Goal: Task Accomplishment & Management: Manage account settings

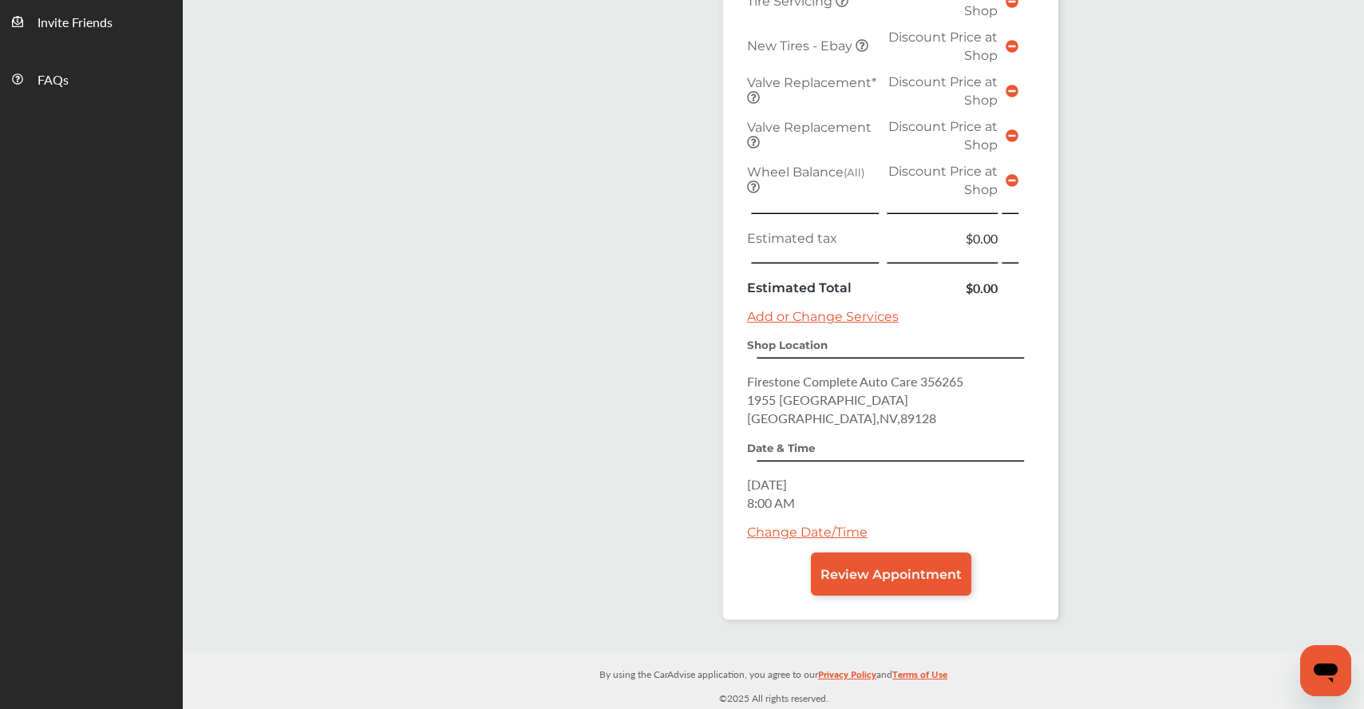
scroll to position [574, 0]
click at [850, 534] on link "Change Date/Time" at bounding box center [807, 531] width 120 height 15
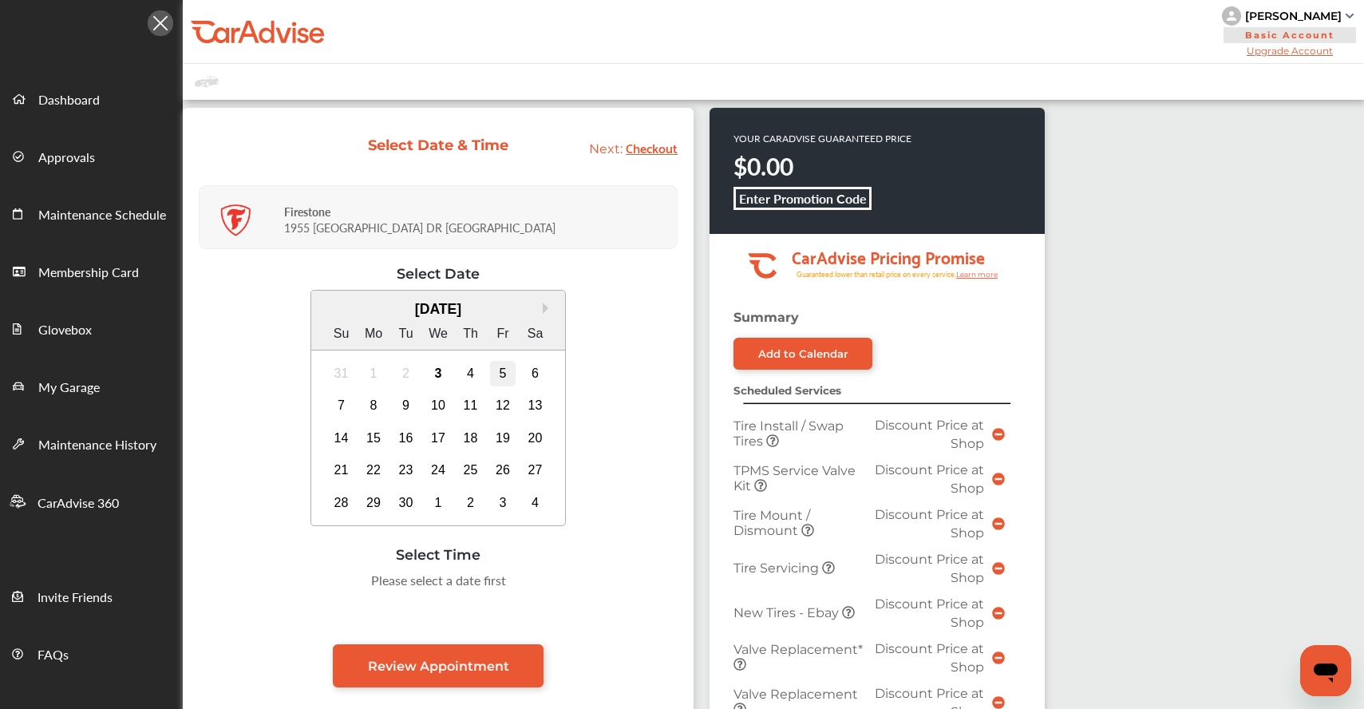
click at [515, 377] on div "5" at bounding box center [503, 374] width 26 height 26
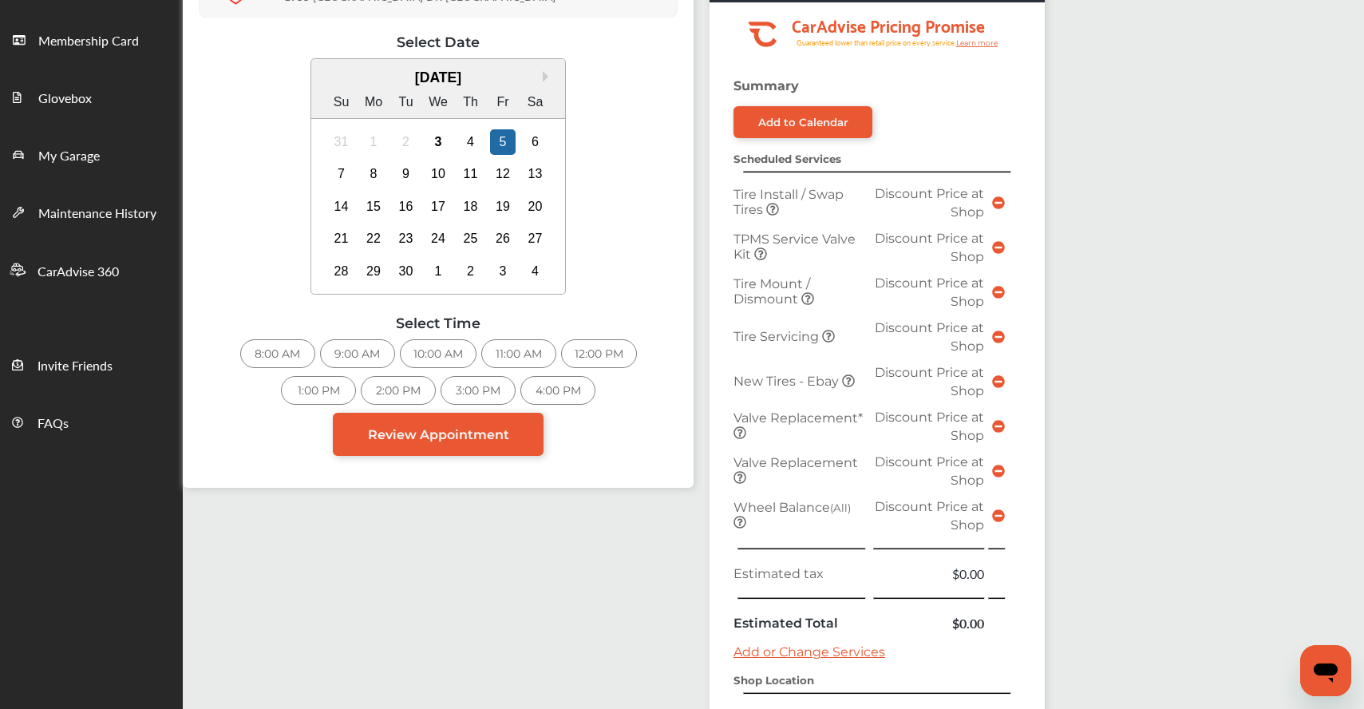
scroll to position [229, 0]
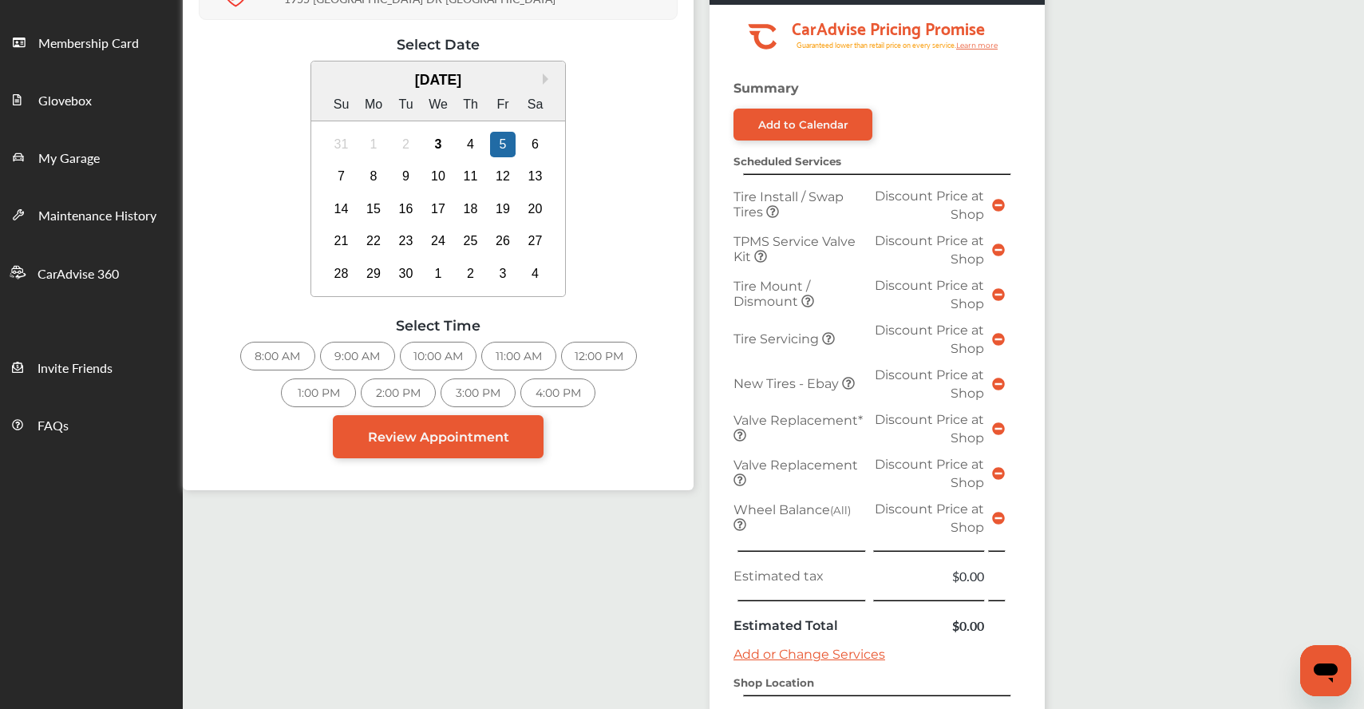
click at [345, 396] on div "1:00 PM" at bounding box center [318, 392] width 75 height 29
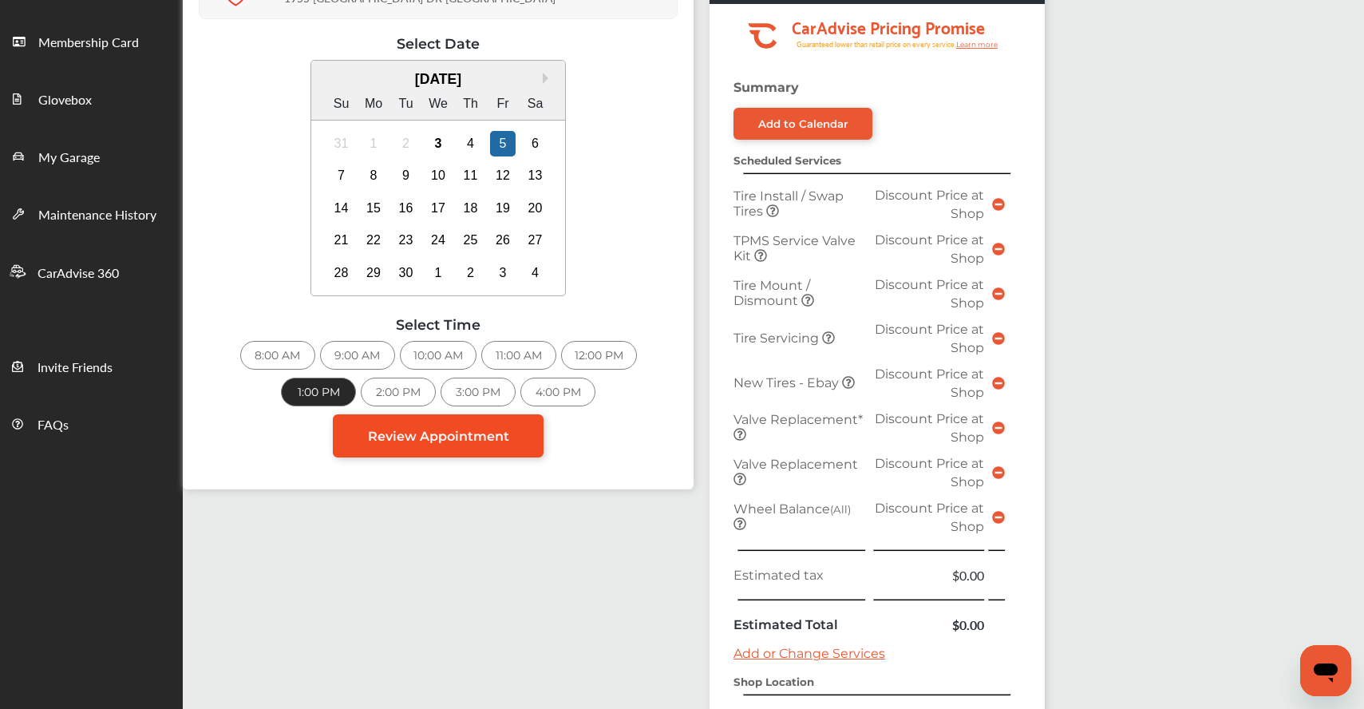
click at [432, 432] on span "Review Appointment" at bounding box center [438, 435] width 141 height 15
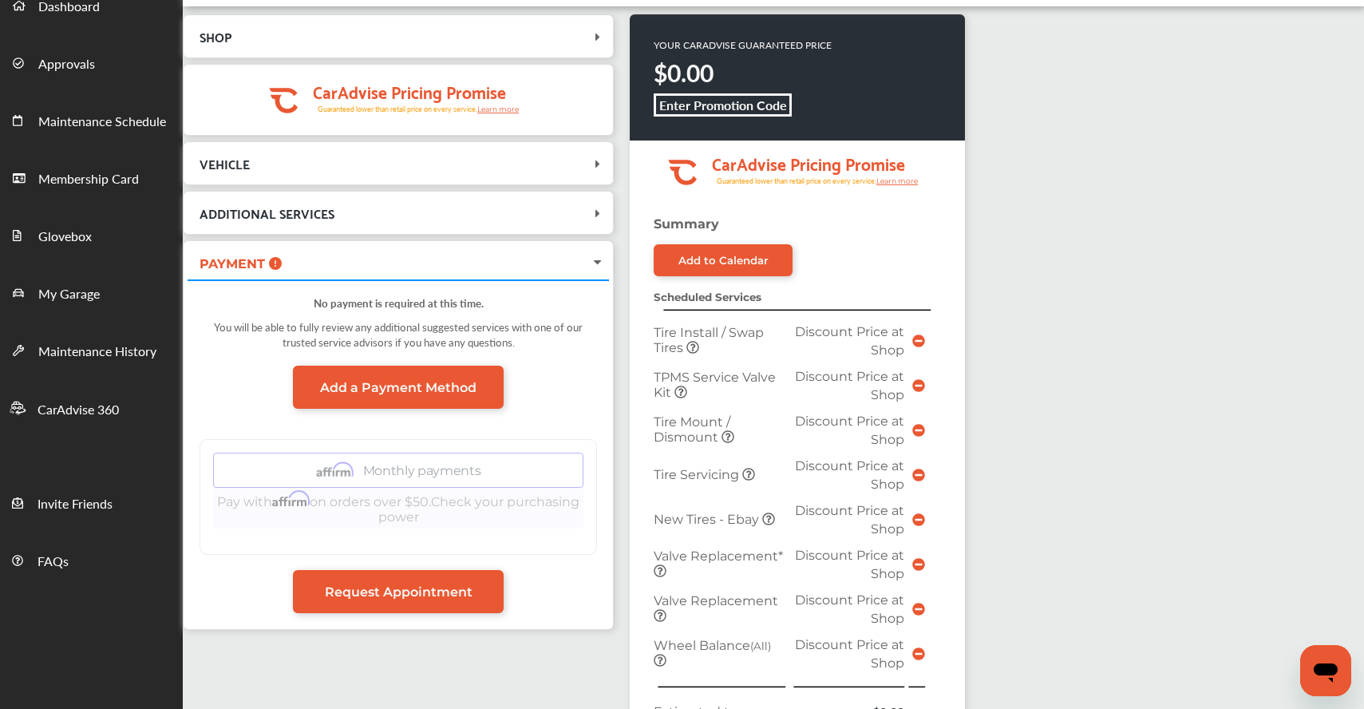
scroll to position [94, 0]
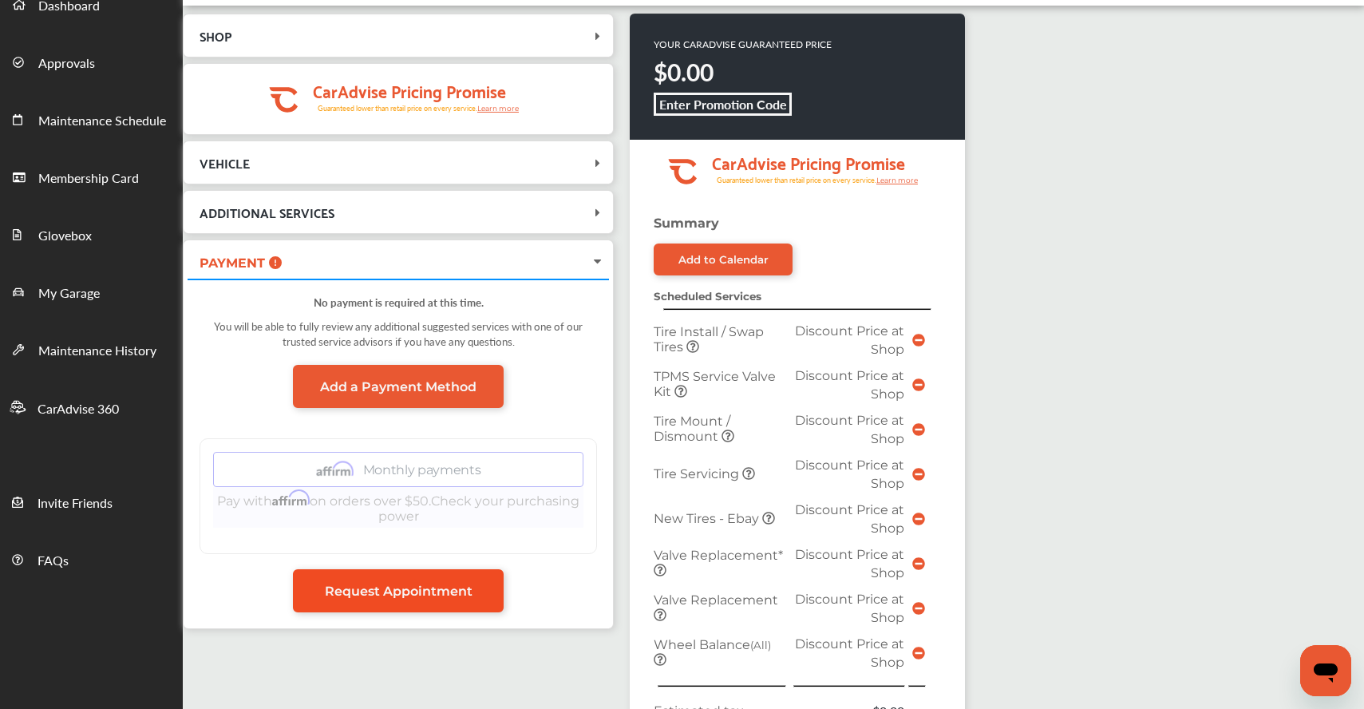
click at [421, 593] on span "Request Appointment" at bounding box center [399, 590] width 148 height 15
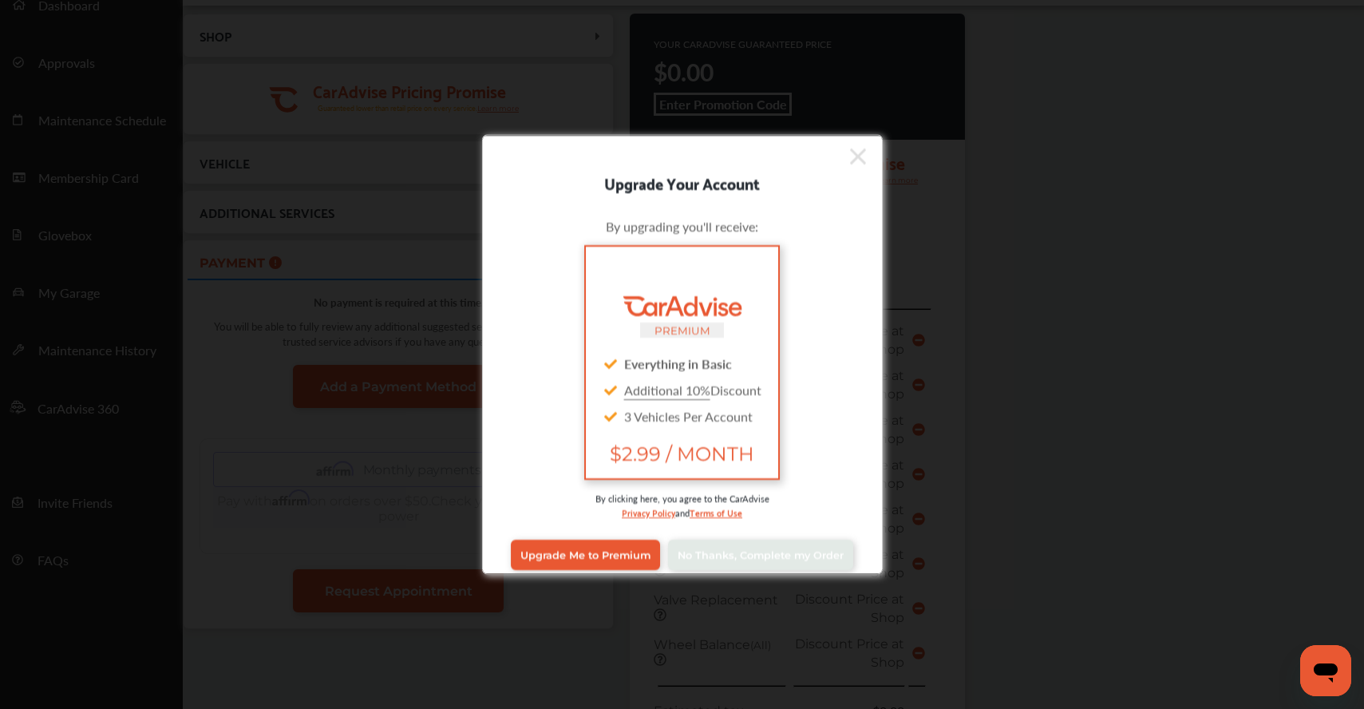
click at [853, 158] on icon at bounding box center [858, 157] width 16 height 26
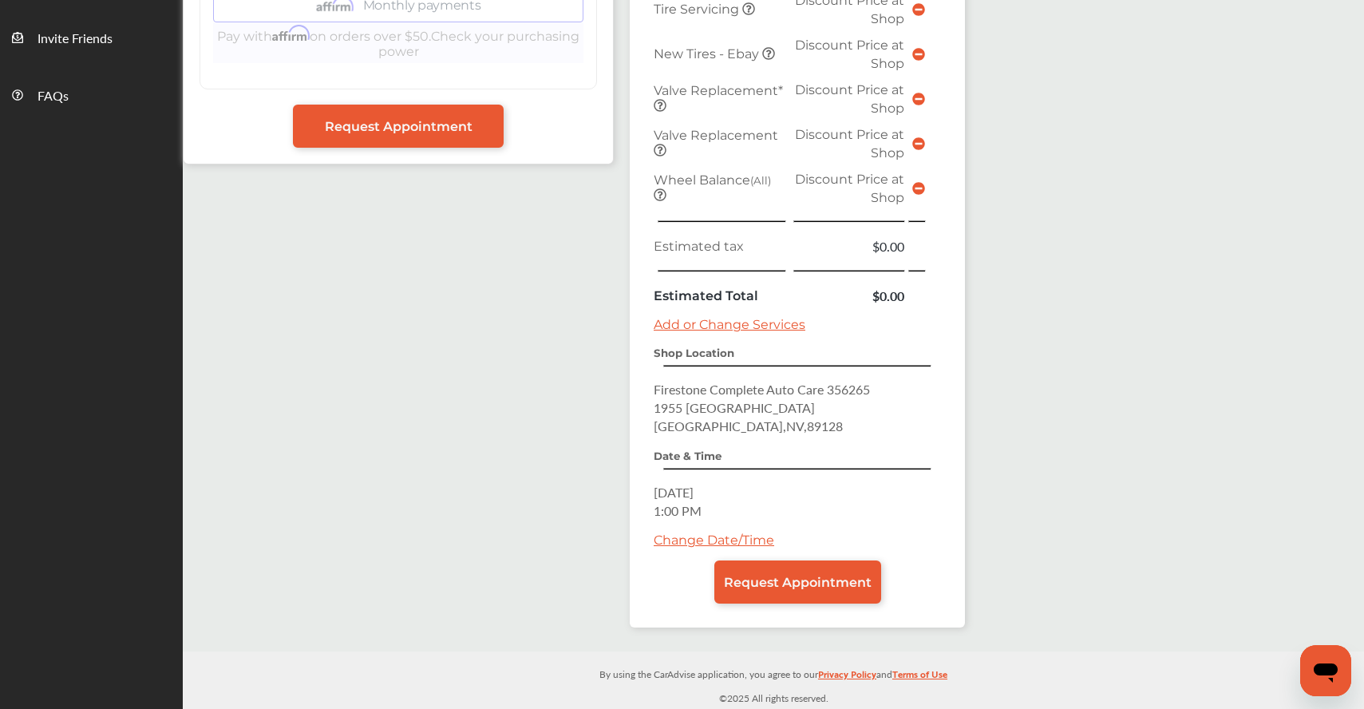
scroll to position [559, 0]
click at [782, 578] on span "Request Appointment" at bounding box center [798, 581] width 148 height 15
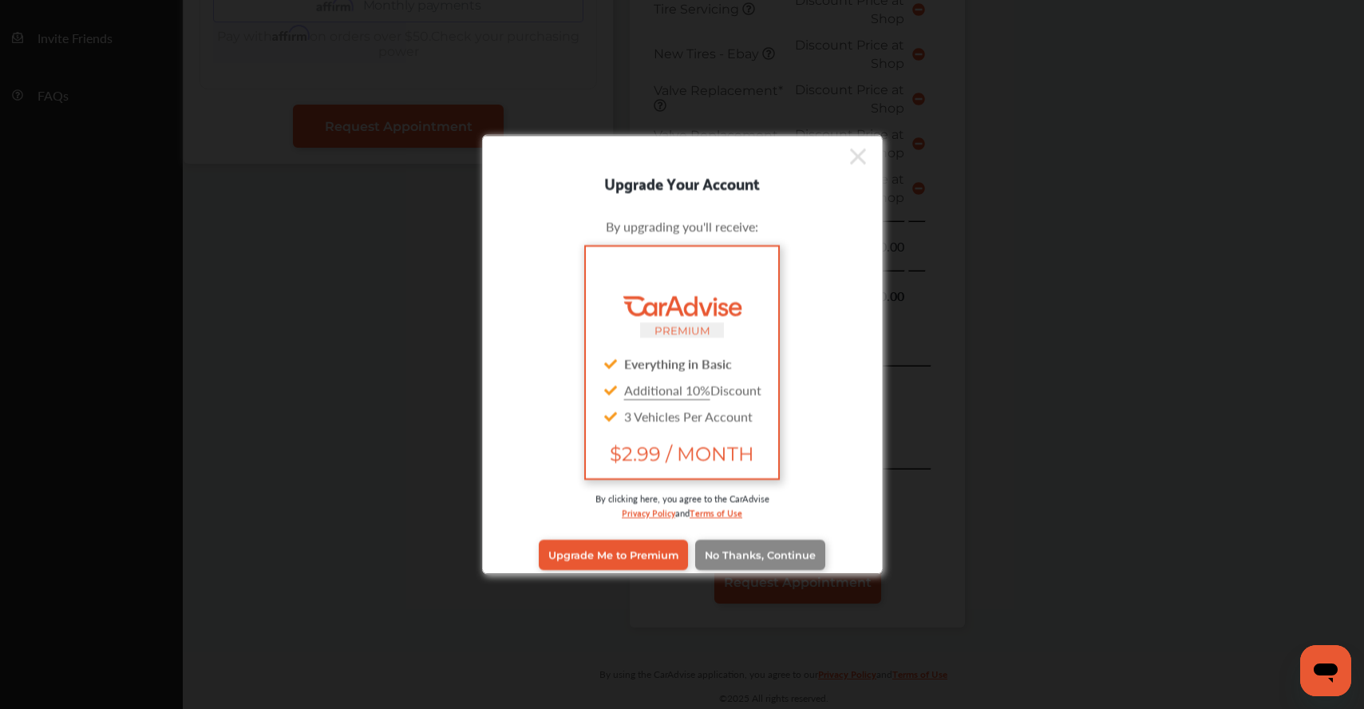
click at [745, 560] on link "No Thanks, Continue" at bounding box center [760, 554] width 130 height 30
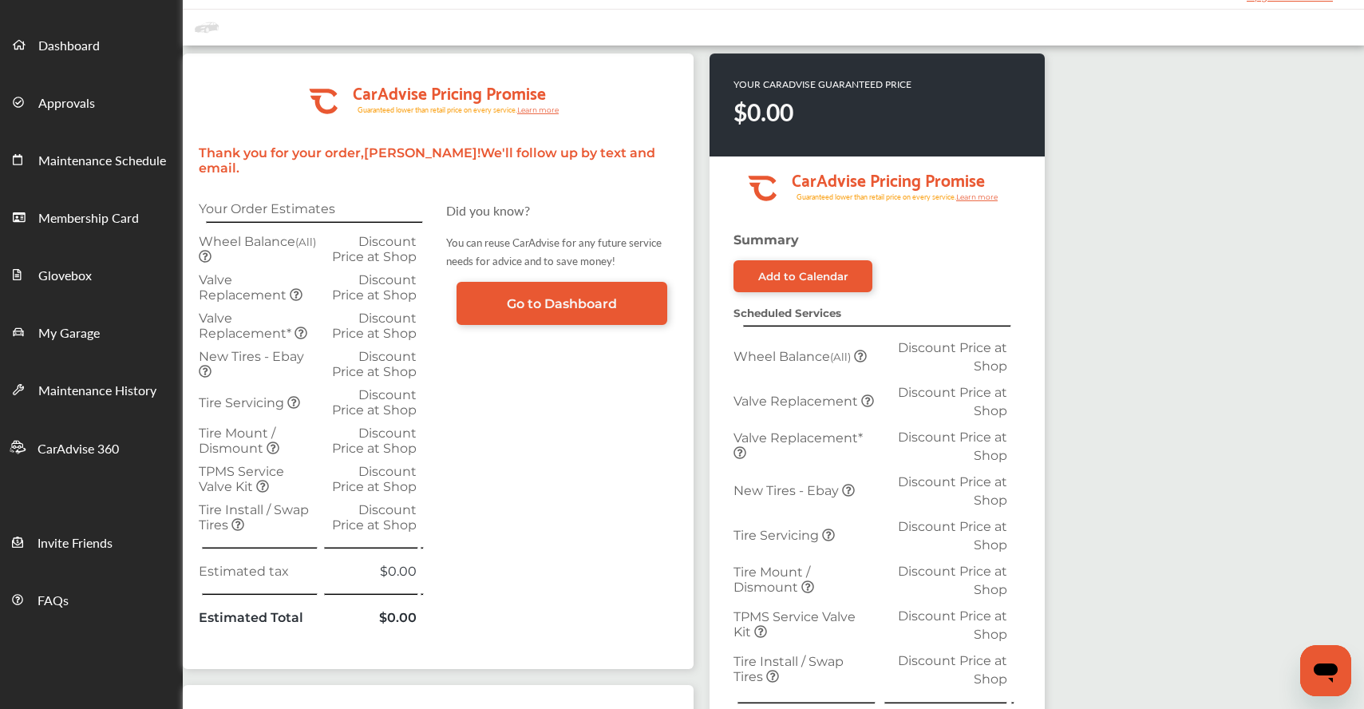
scroll to position [56, 0]
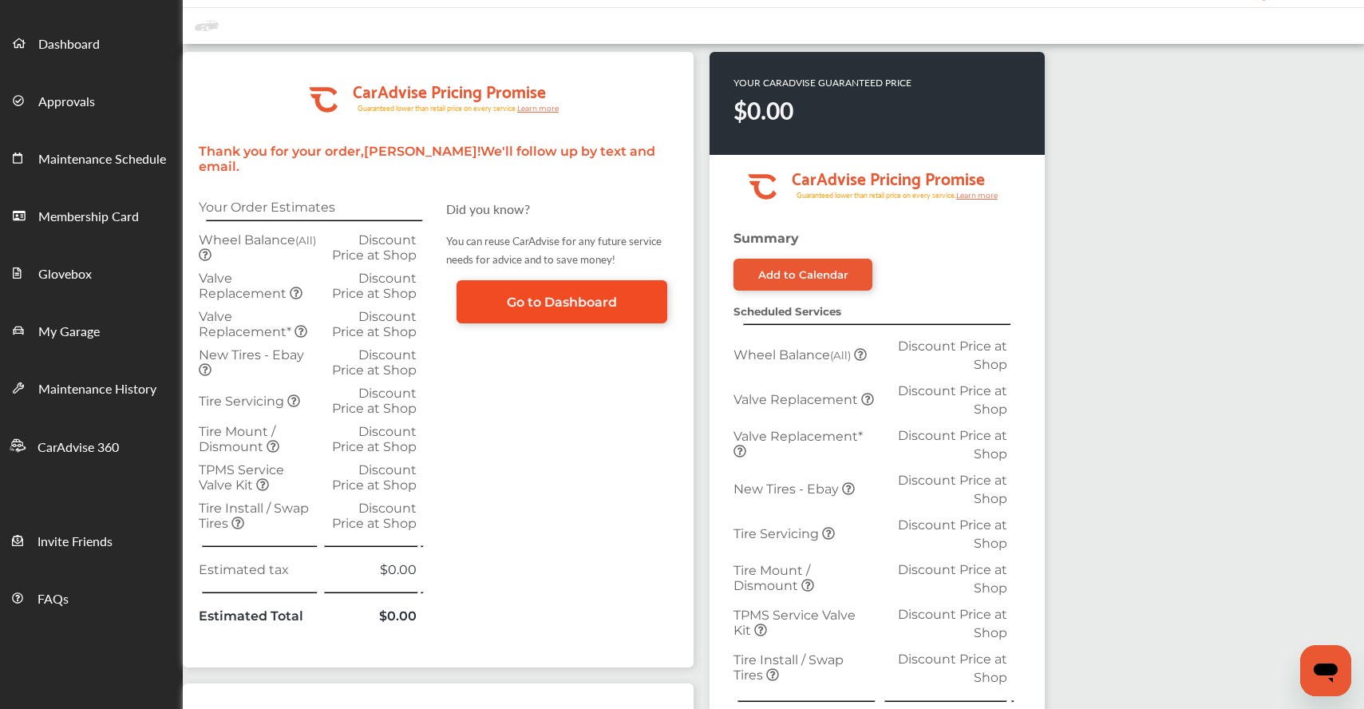
click at [577, 294] on span "Go to Dashboard" at bounding box center [562, 301] width 110 height 15
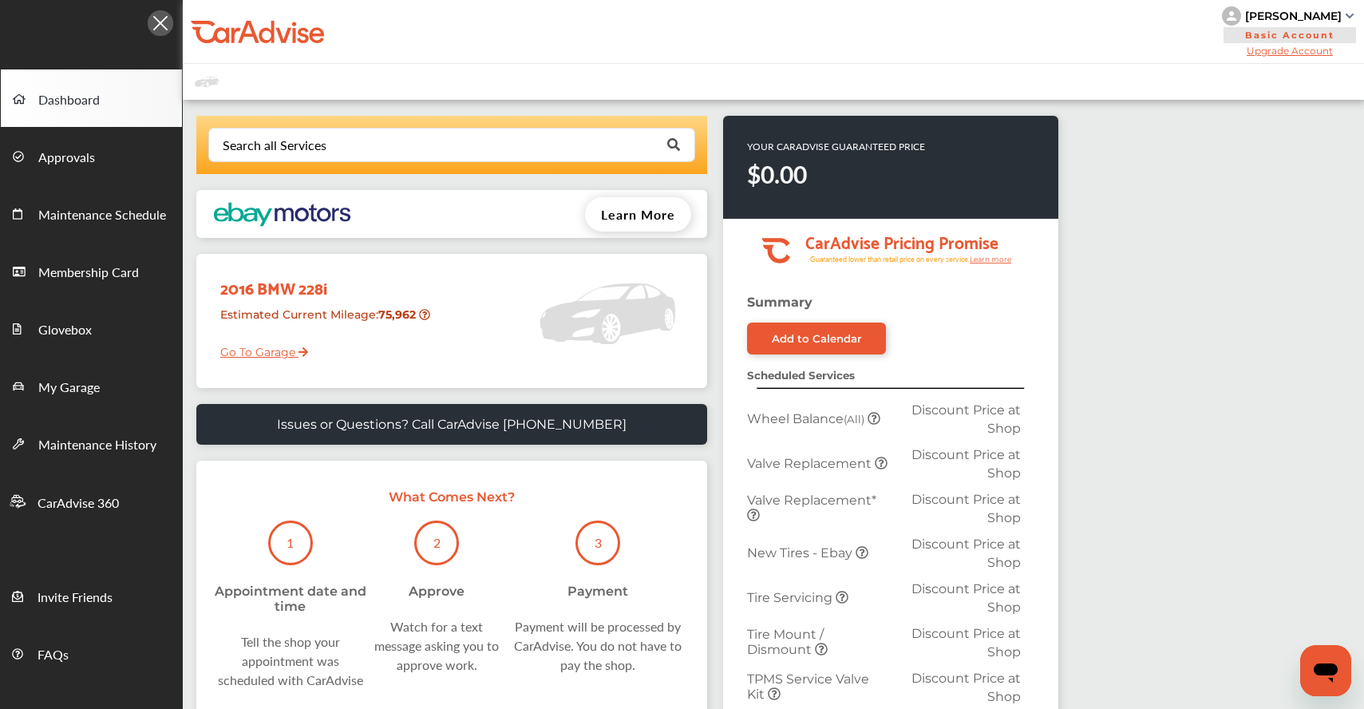
click at [308, 354] on link "Go To Garage" at bounding box center [258, 348] width 100 height 30
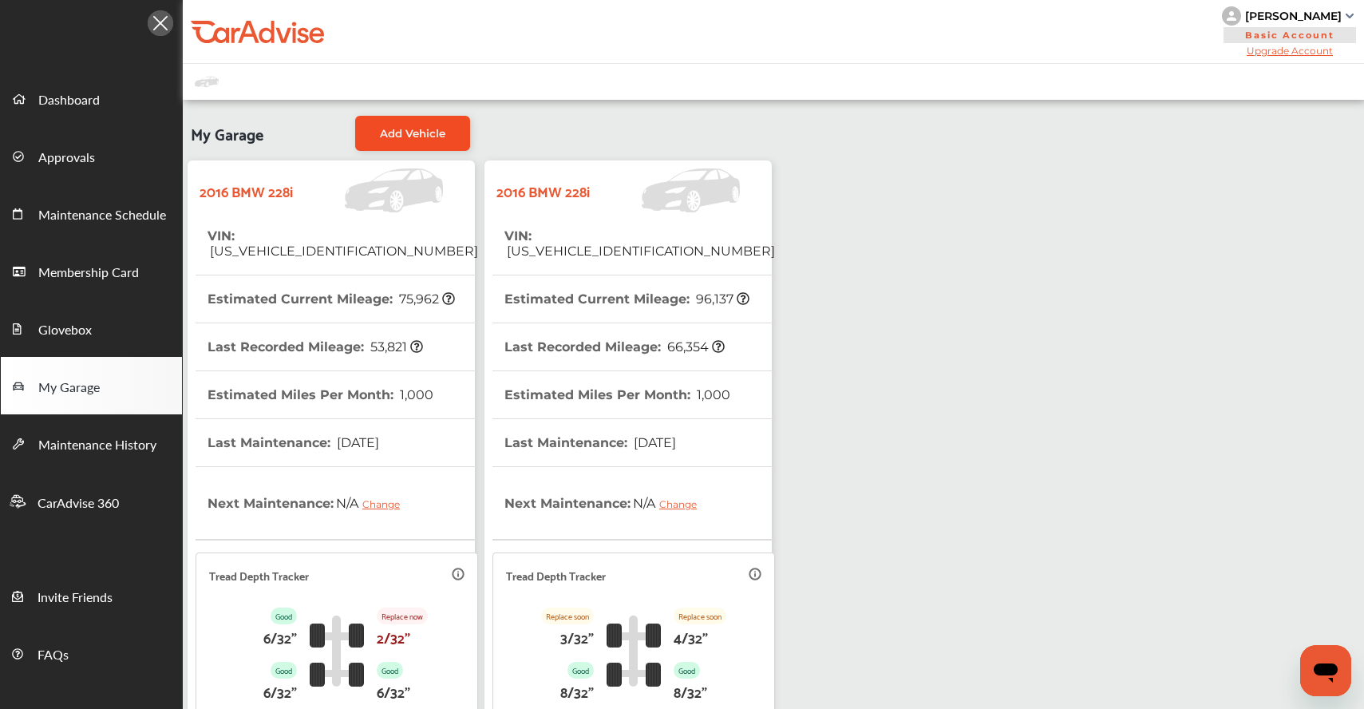
click at [446, 121] on link "Add Vehicle" at bounding box center [412, 133] width 115 height 35
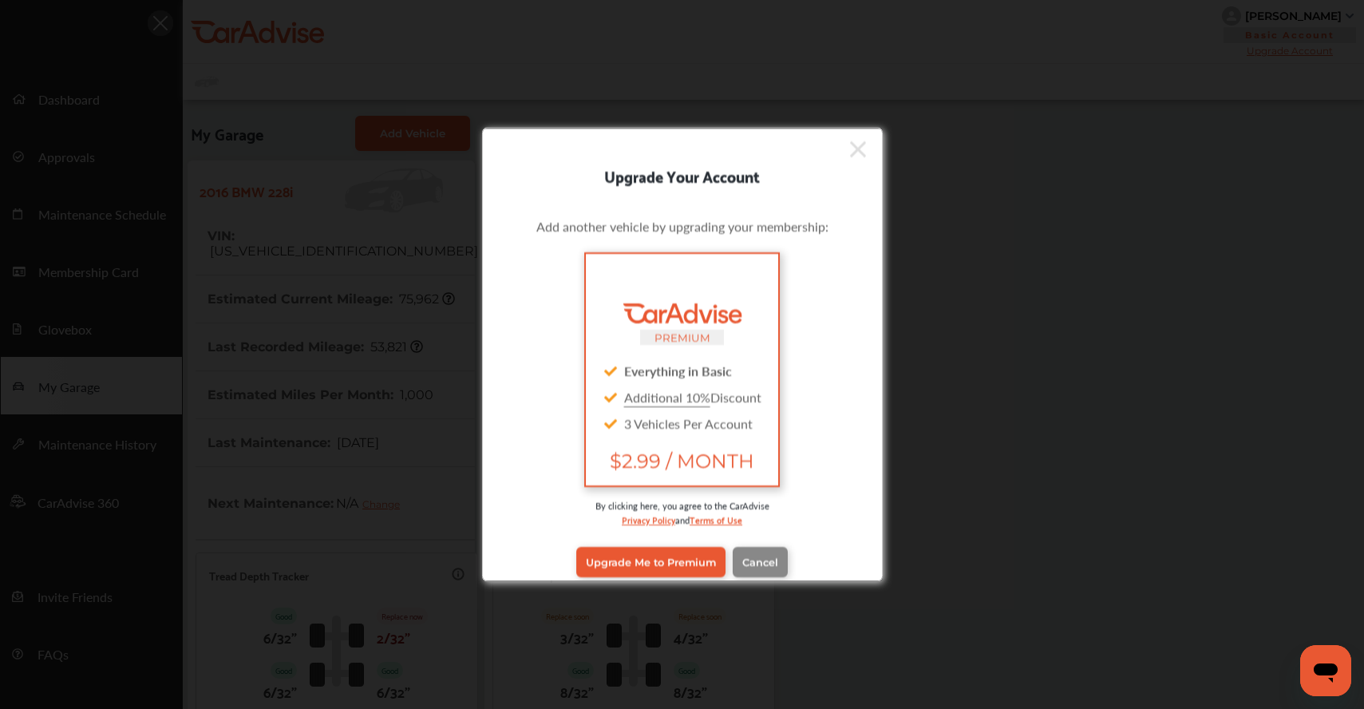
click at [748, 553] on link "Cancel" at bounding box center [759, 561] width 55 height 30
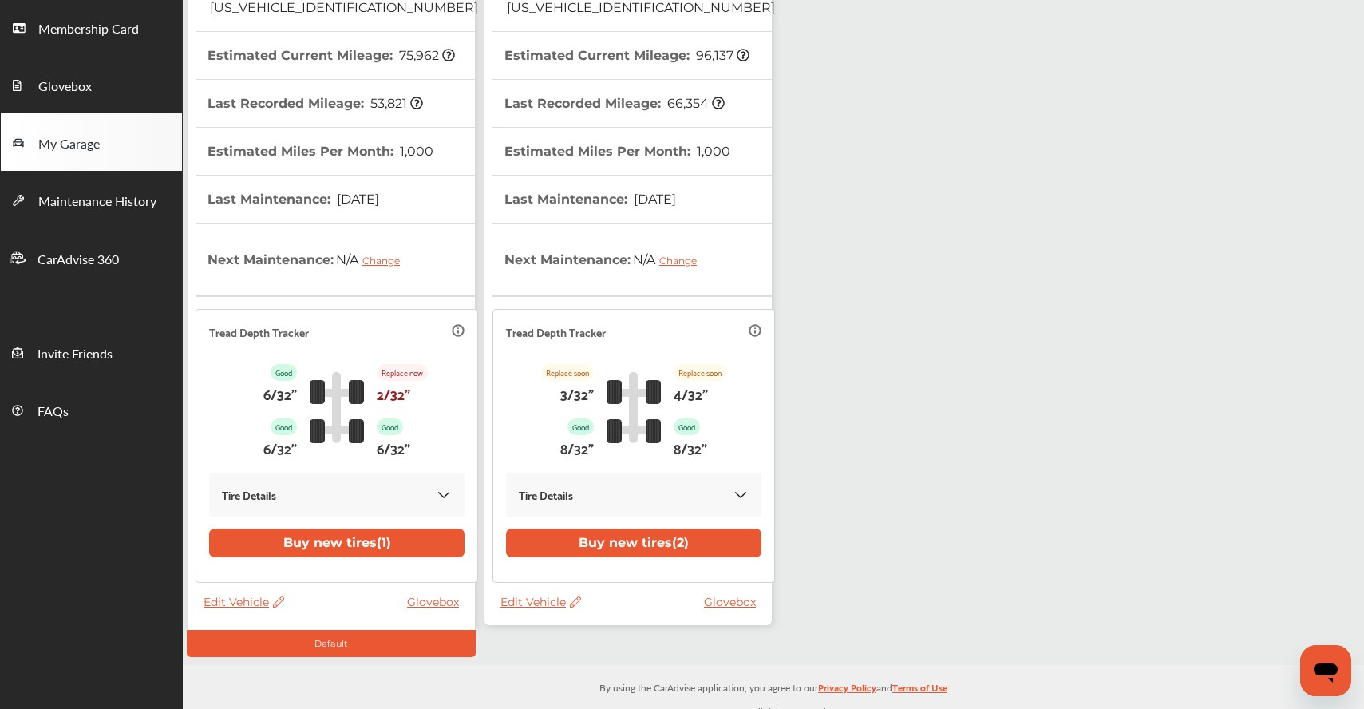
scroll to position [242, 0]
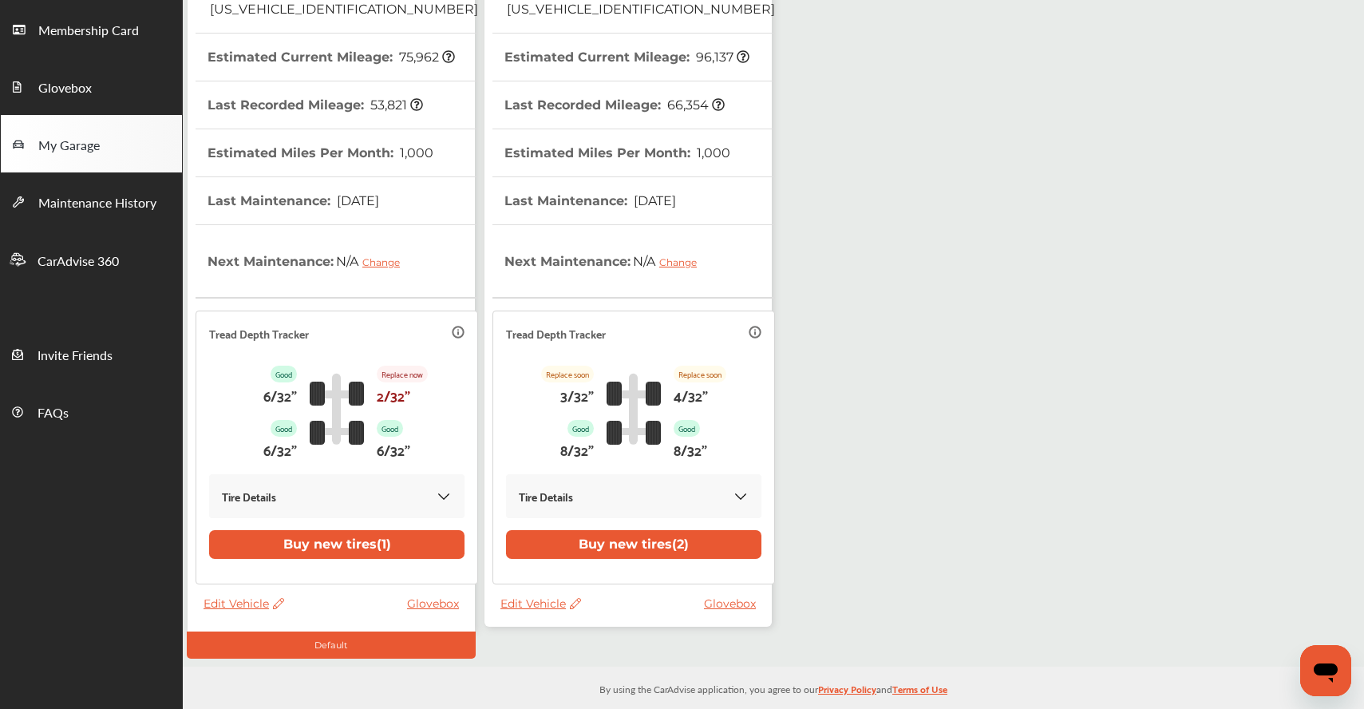
click at [271, 596] on span "Edit Vehicle" at bounding box center [243, 603] width 81 height 14
click at [296, 630] on div "Remove" at bounding box center [343, 630] width 144 height 25
click at [568, 596] on span "Edit Vehicle" at bounding box center [540, 603] width 81 height 14
click at [596, 634] on div "Remove" at bounding box center [640, 635] width 144 height 25
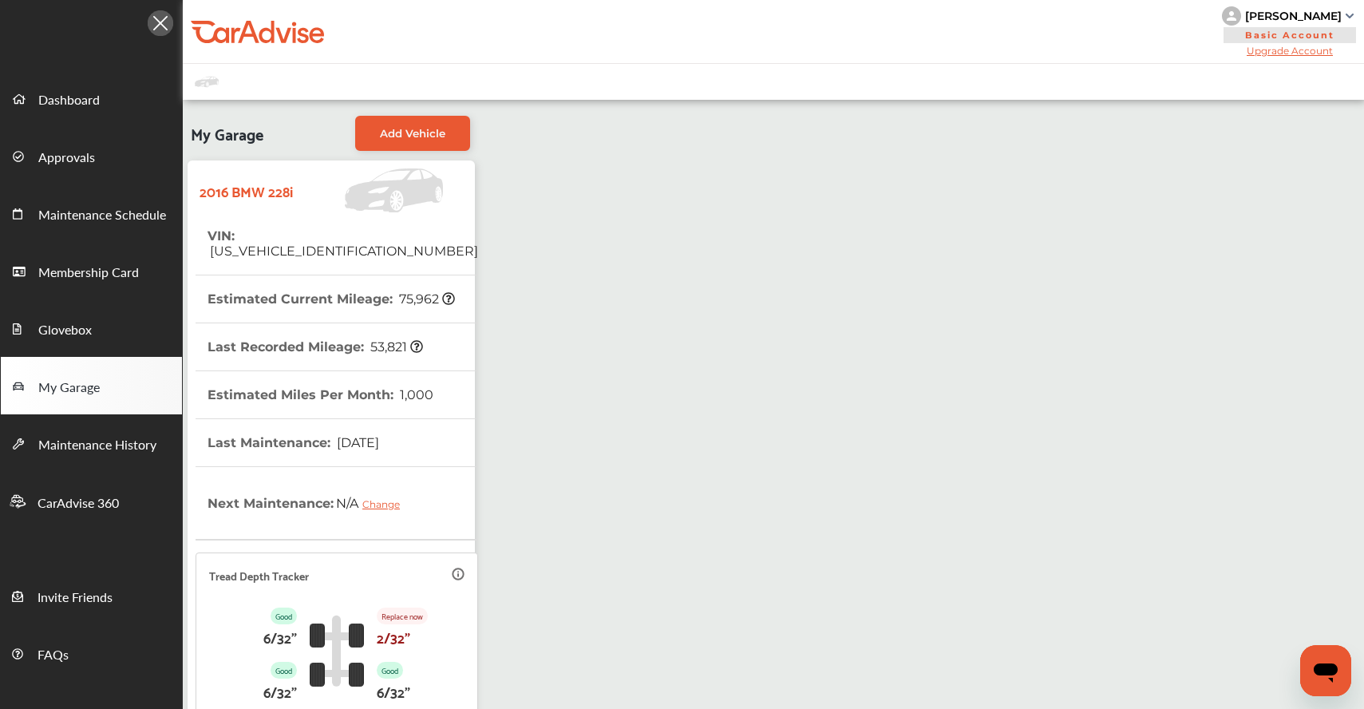
scroll to position [0, 0]
click at [409, 125] on link "Add Vehicle" at bounding box center [412, 133] width 115 height 35
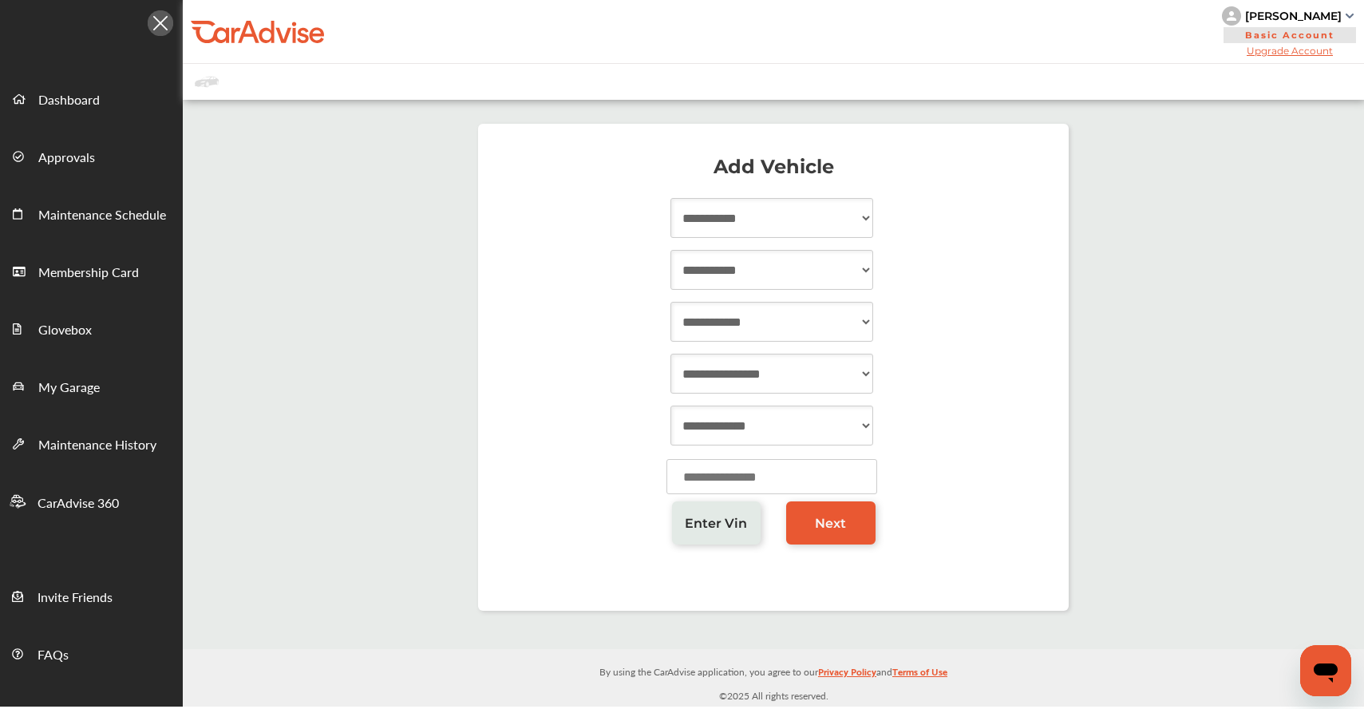
select select "****"
select select "***"
select select "**********"
select select "****"
select select "**********"
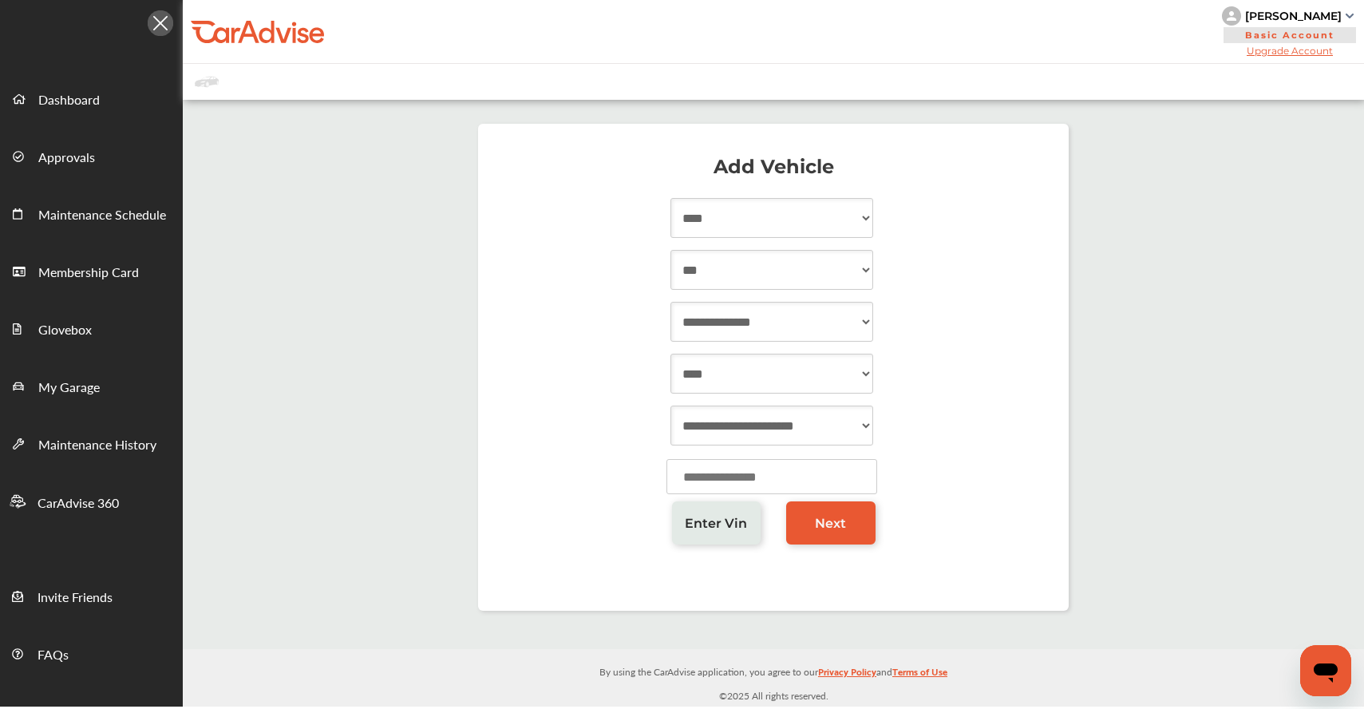
click at [764, 482] on input "number" at bounding box center [771, 476] width 211 height 35
type input "*****"
click at [835, 521] on span "Next" at bounding box center [830, 522] width 31 height 15
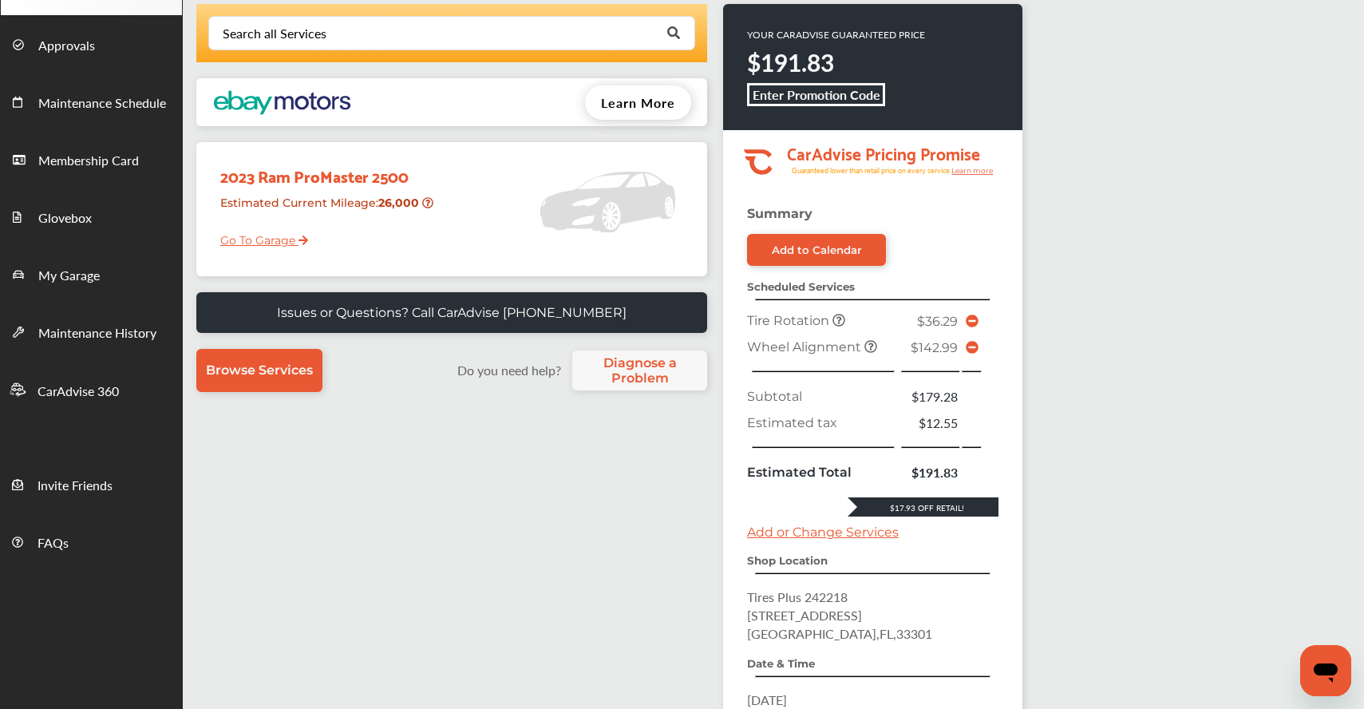
scroll to position [115, 0]
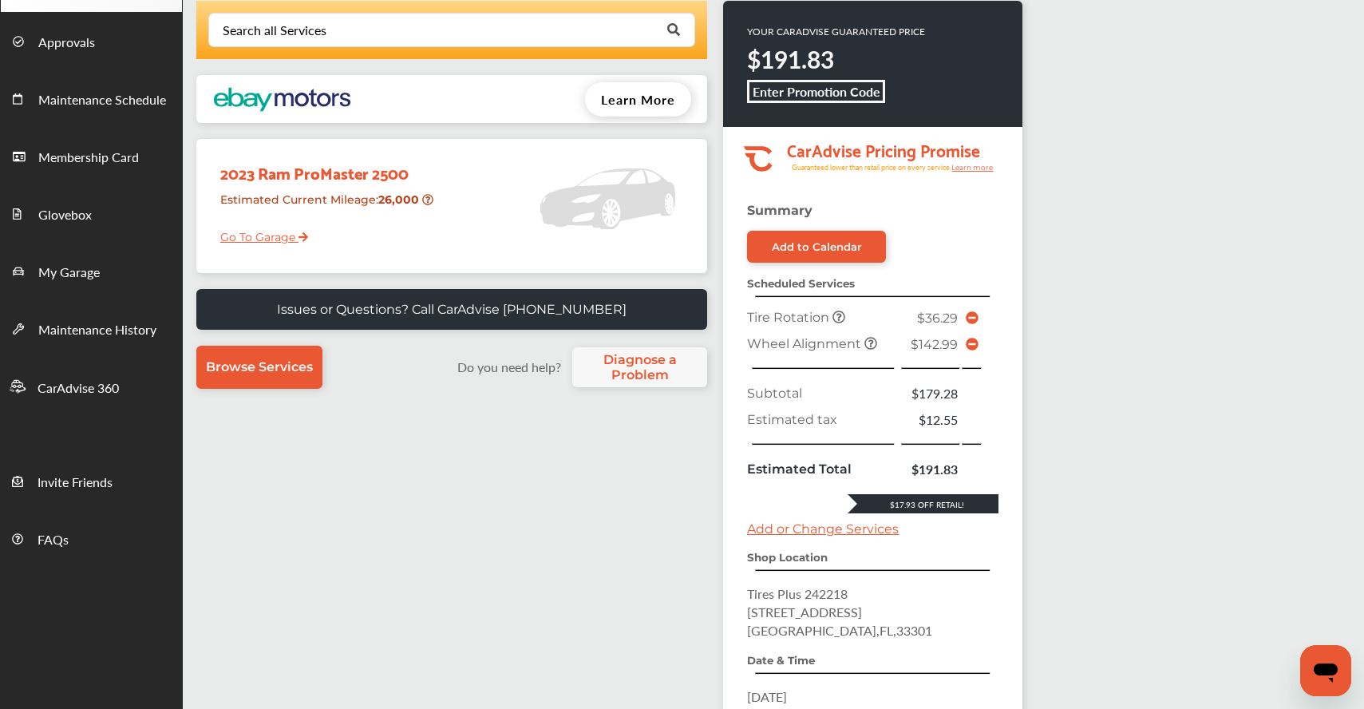
click at [978, 318] on icon at bounding box center [971, 317] width 13 height 13
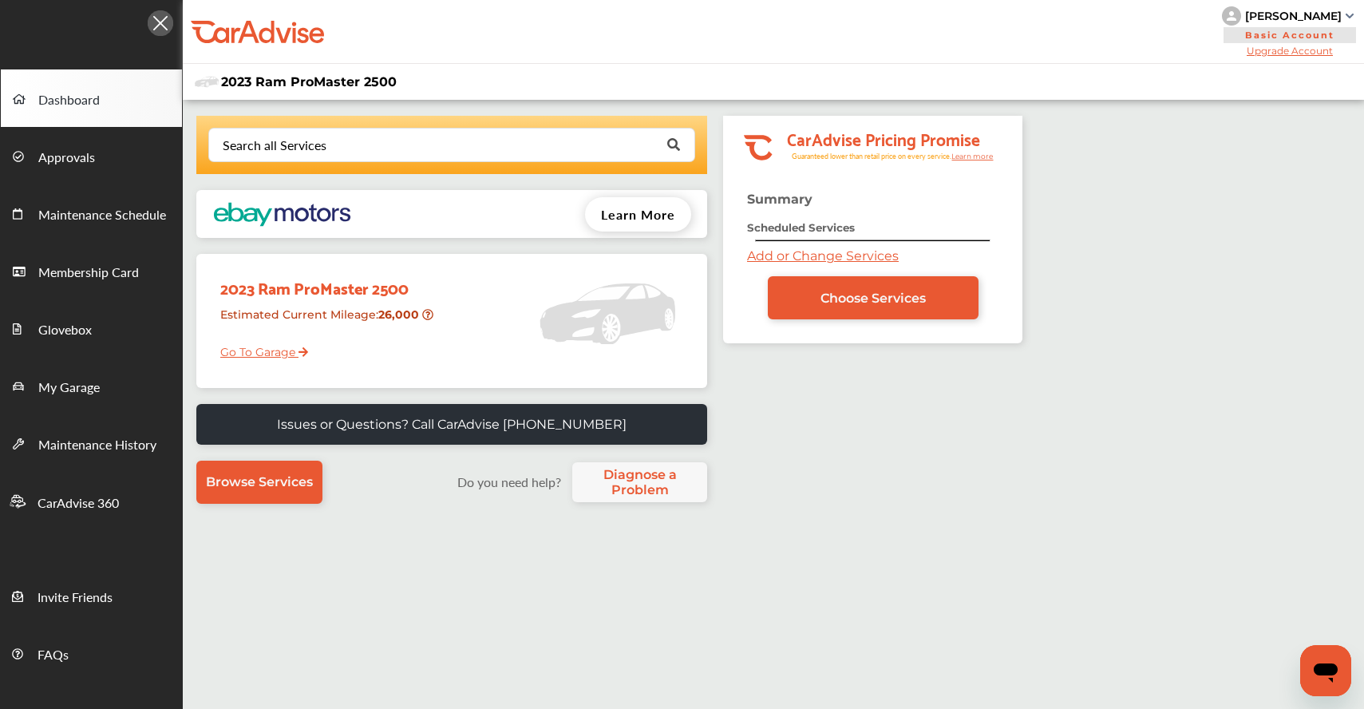
scroll to position [0, 0]
click at [280, 353] on link "Go To Garage" at bounding box center [258, 348] width 100 height 30
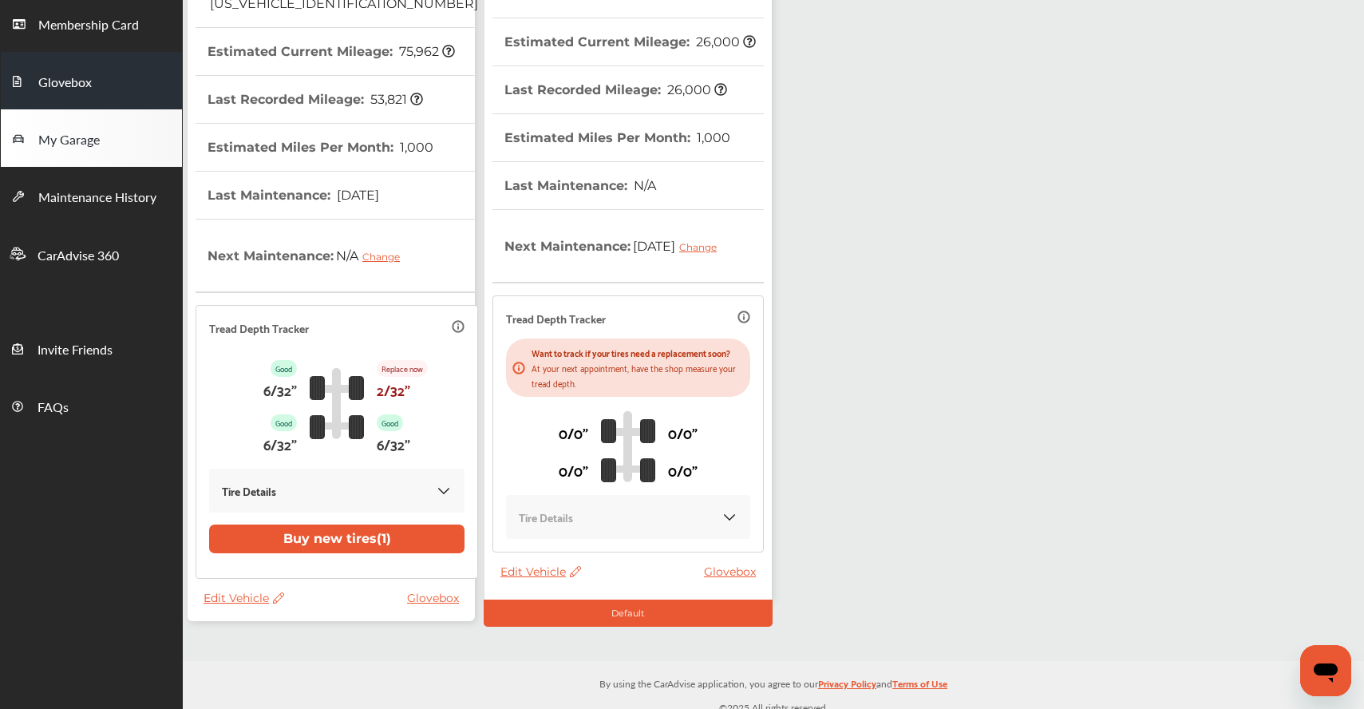
scroll to position [246, 0]
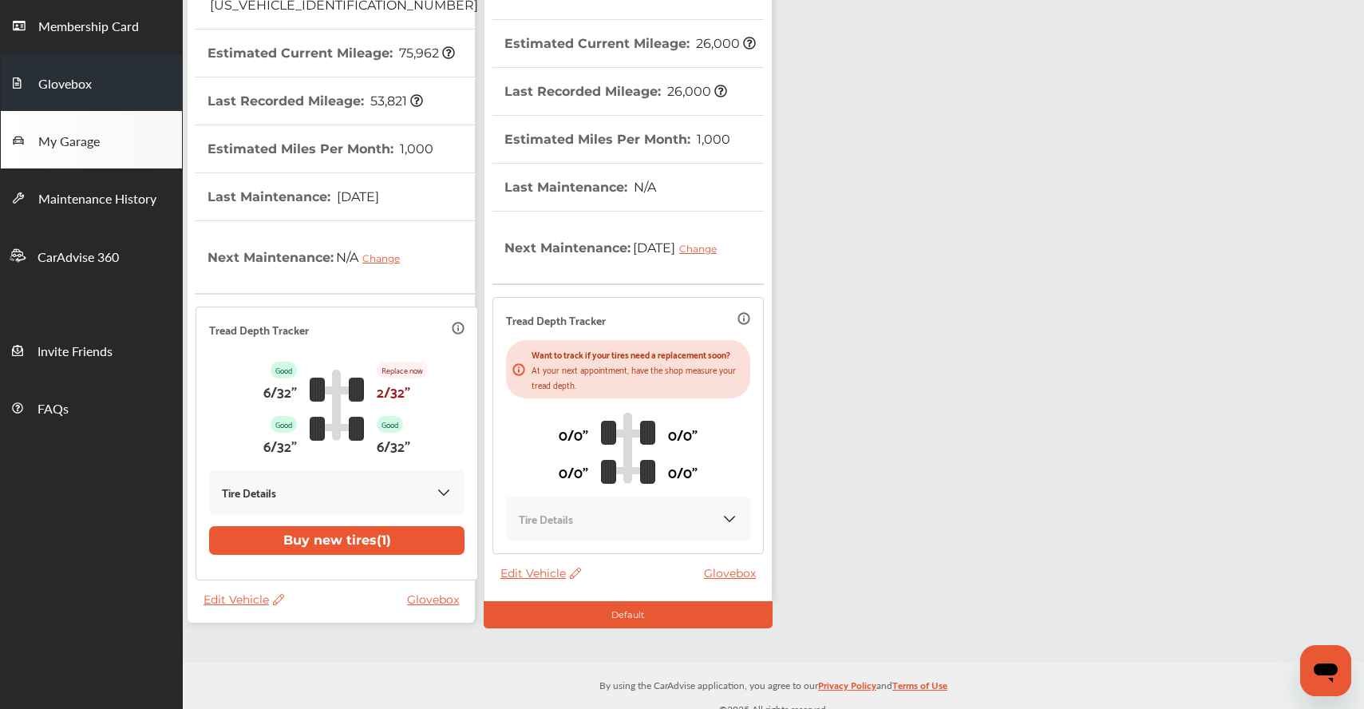
click at [61, 80] on span "Glovebox" at bounding box center [64, 84] width 53 height 21
